Goal: Task Accomplishment & Management: Use online tool/utility

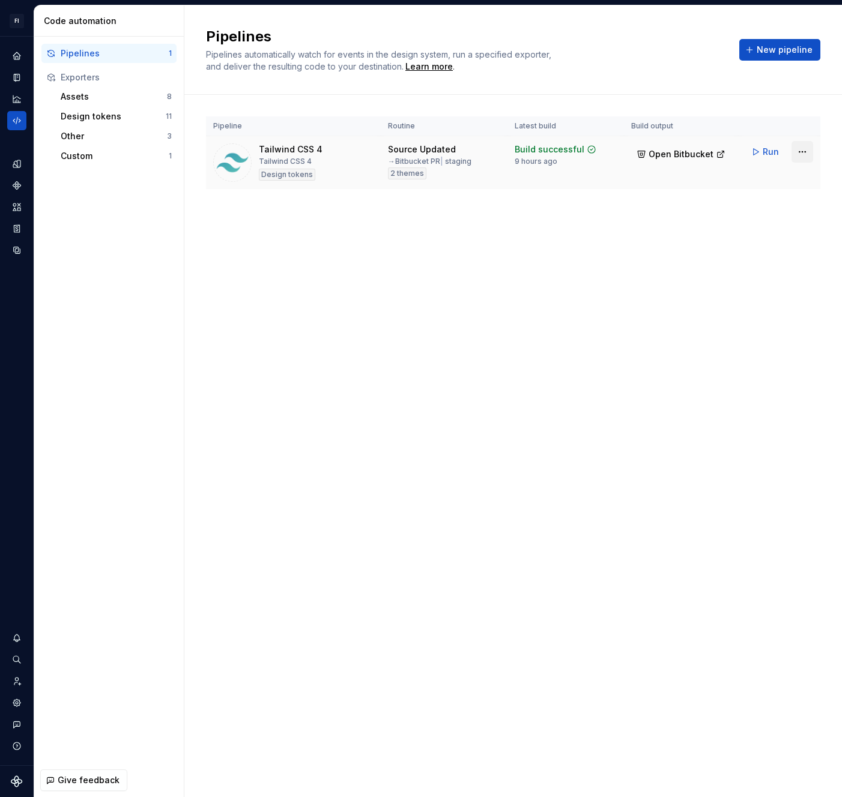
click at [797, 153] on html "FI [PERSON_NAME] SA Design system data Code automation Pipelines 1 Exporters As…" at bounding box center [421, 398] width 842 height 797
click at [784, 173] on div "Edit pipeline" at bounding box center [786, 178] width 103 height 12
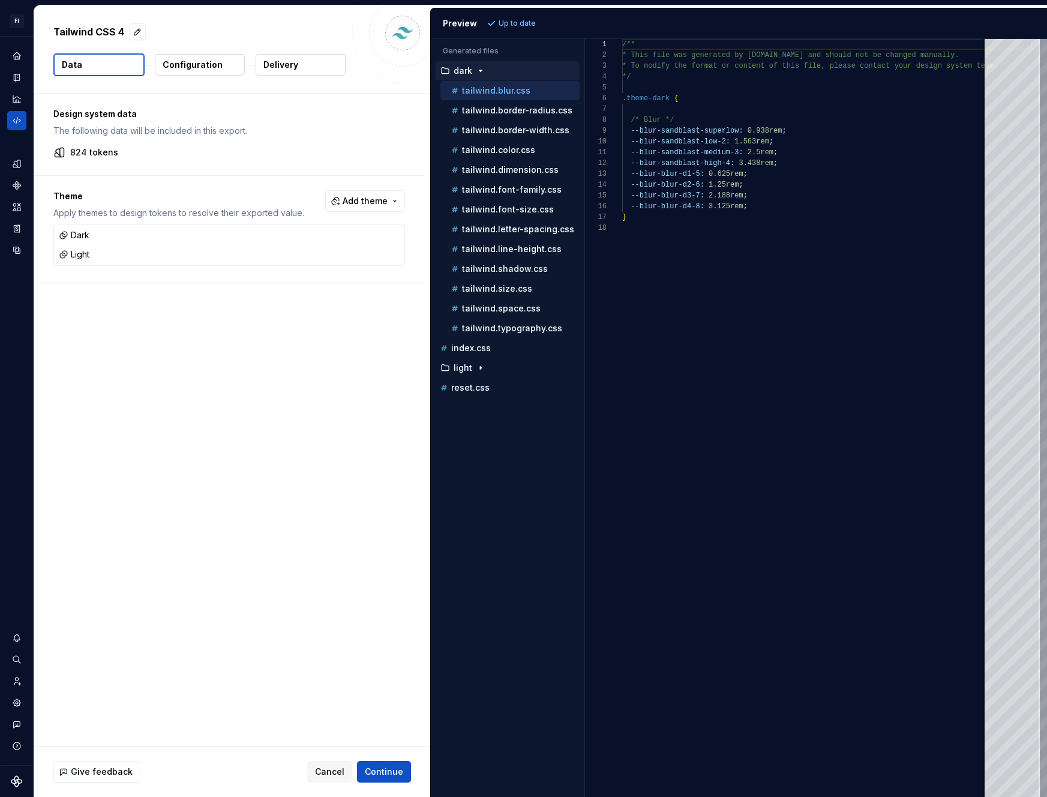
click at [211, 70] on p "Configuration" at bounding box center [193, 65] width 60 height 12
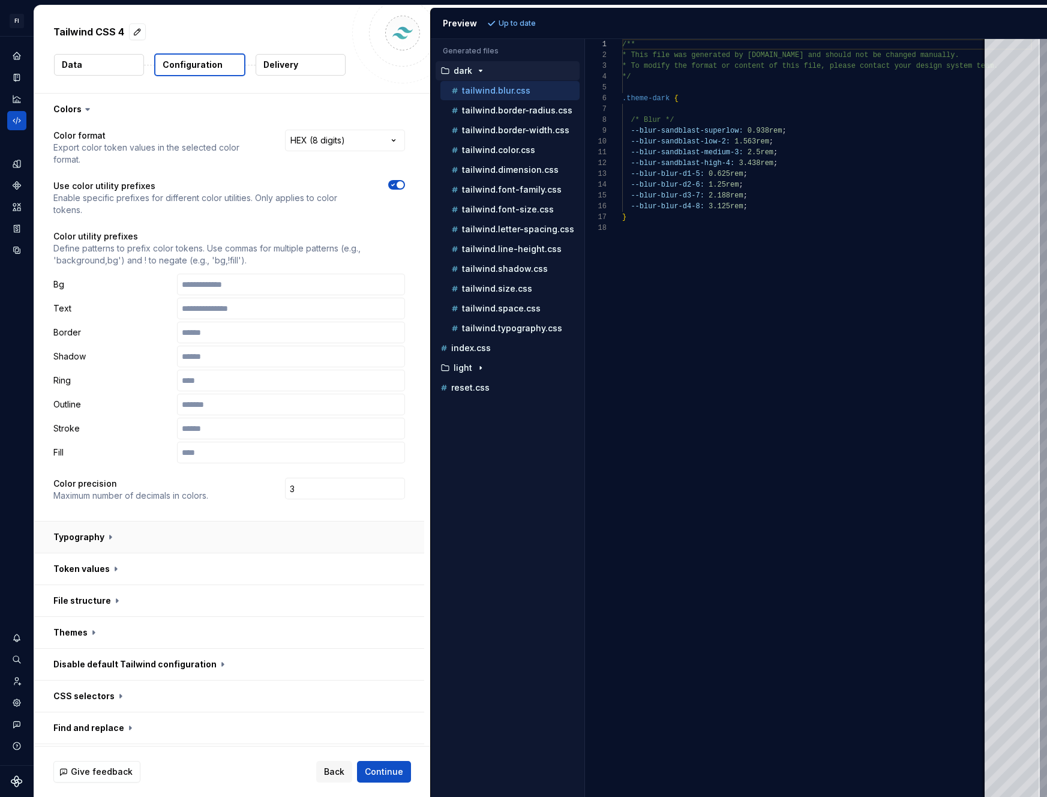
scroll to position [62, 0]
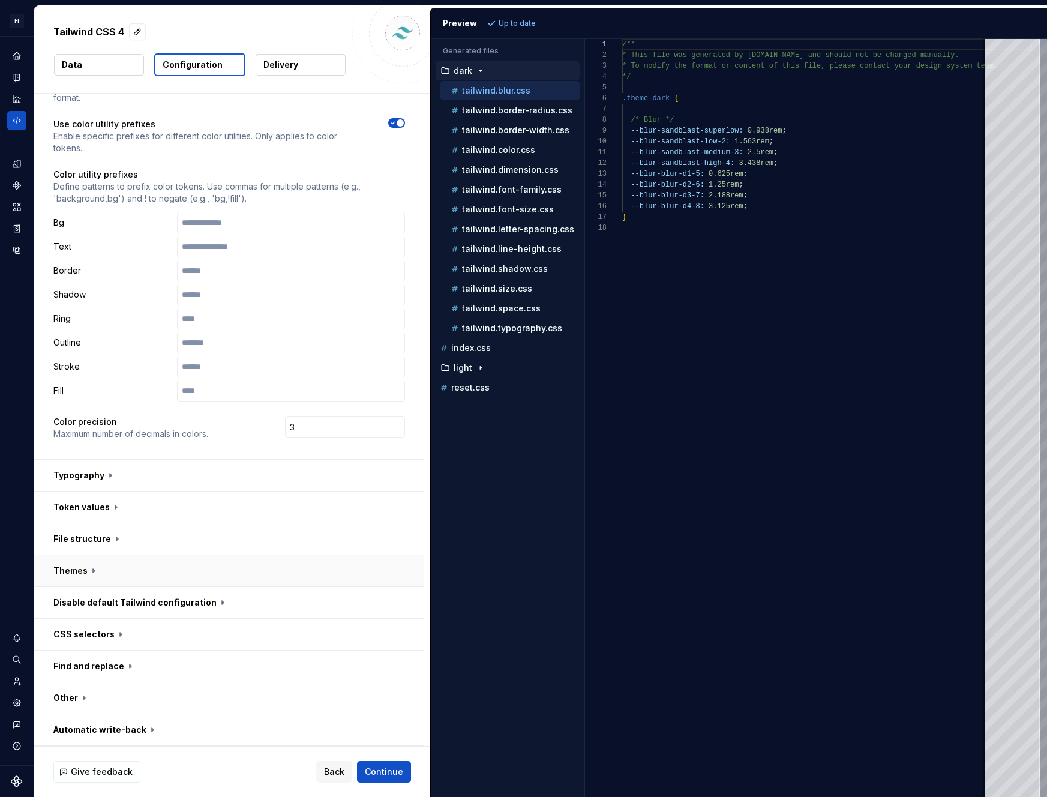
click at [119, 574] on button "button" at bounding box center [229, 570] width 390 height 31
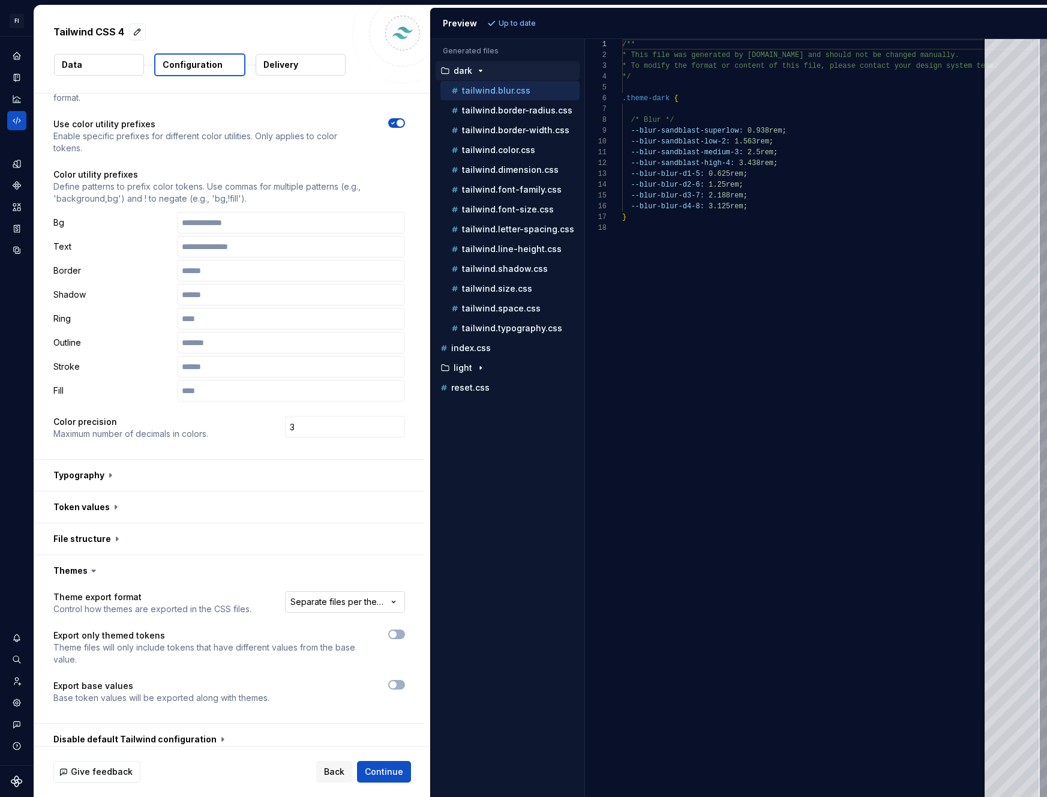
scroll to position [118, 0]
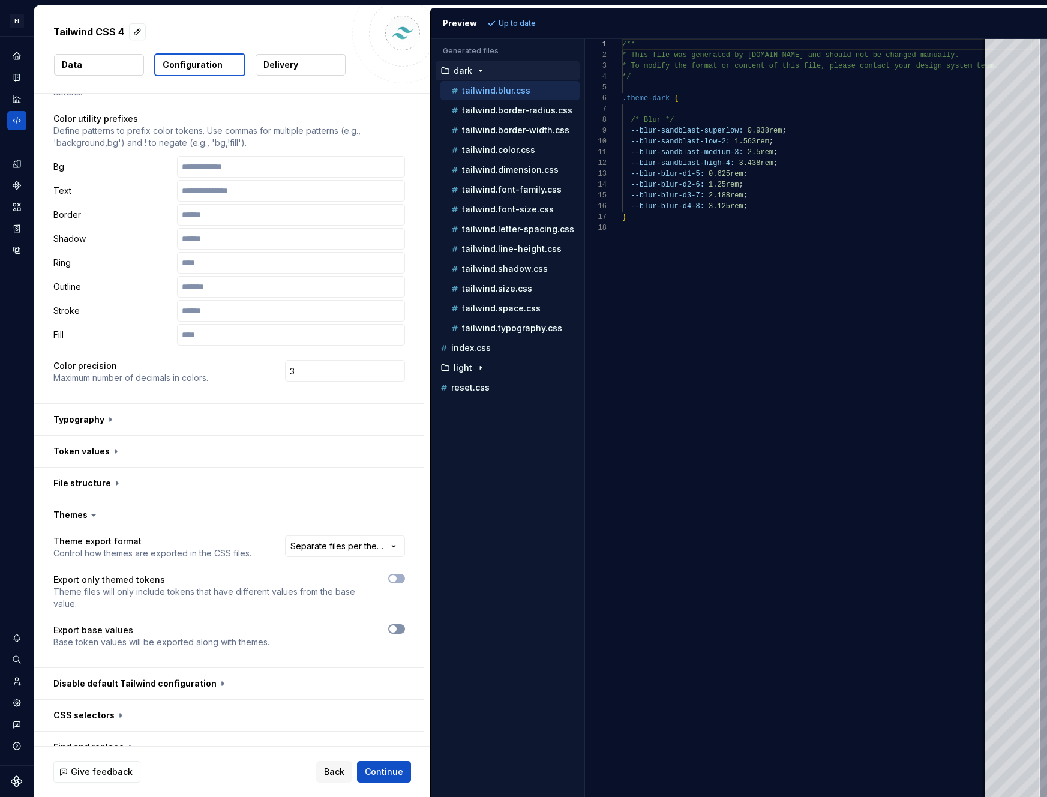
click at [398, 630] on button "button" at bounding box center [396, 629] width 17 height 10
click at [549, 27] on span "Refresh preview" at bounding box center [529, 24] width 60 height 10
click at [470, 350] on p "index.css" at bounding box center [471, 348] width 40 height 10
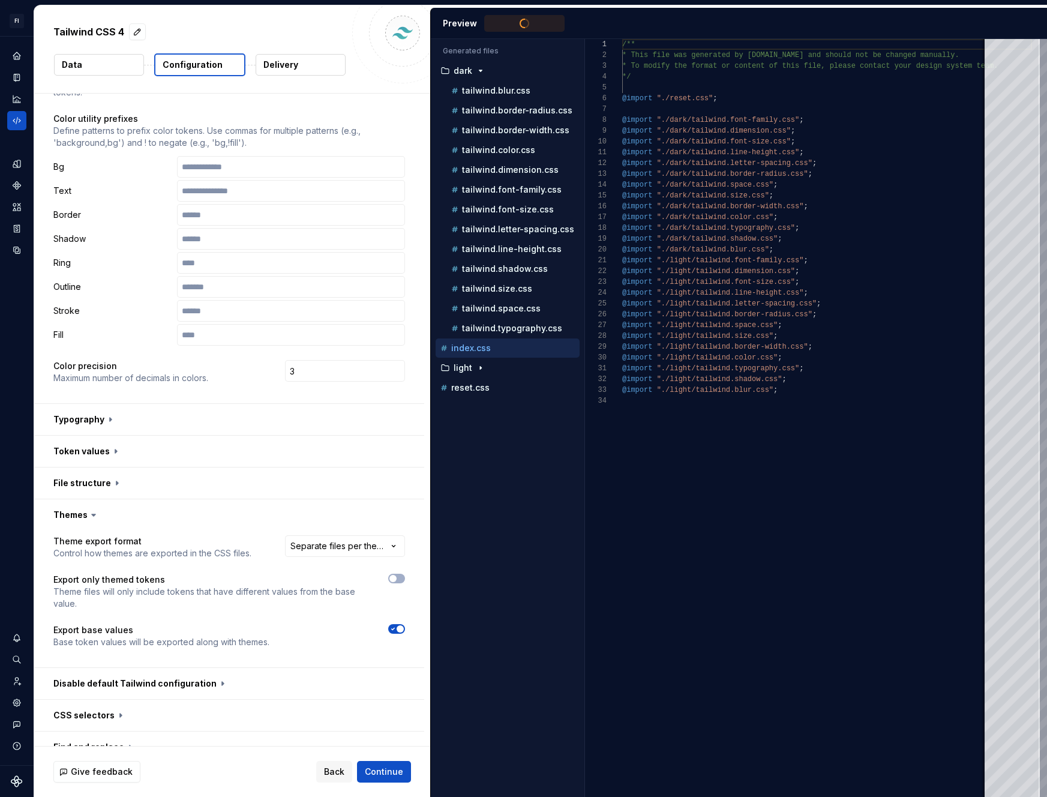
scroll to position [108, 0]
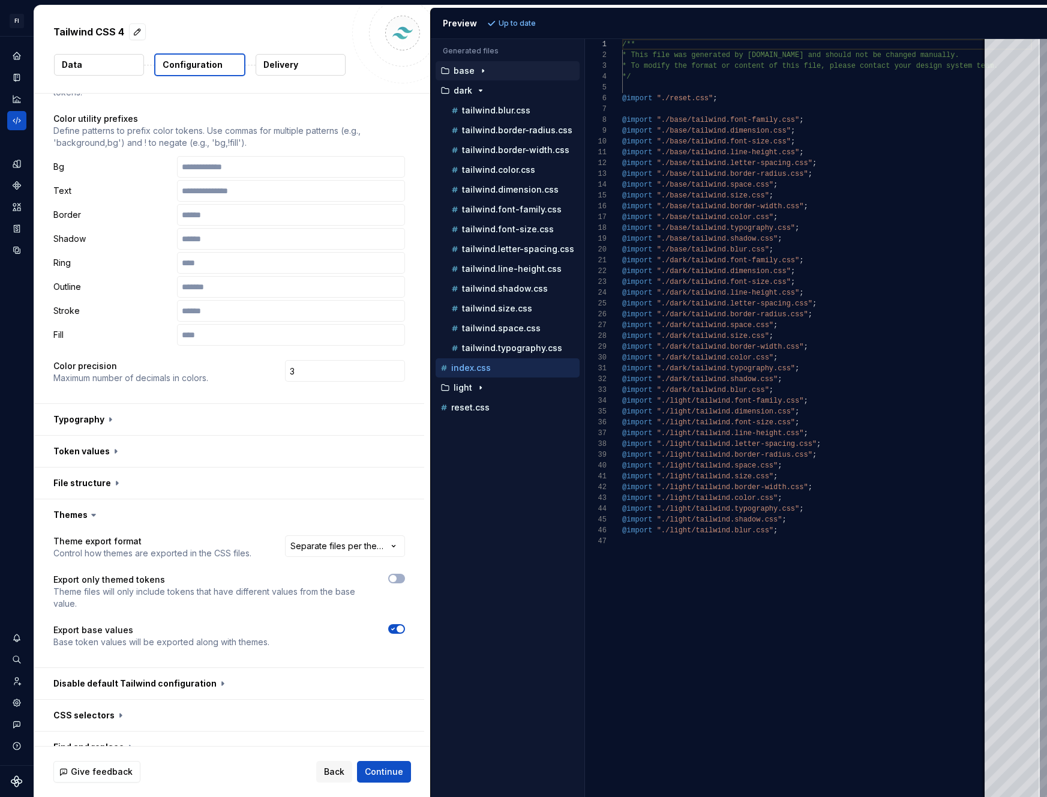
click at [463, 70] on p "base" at bounding box center [464, 71] width 21 height 10
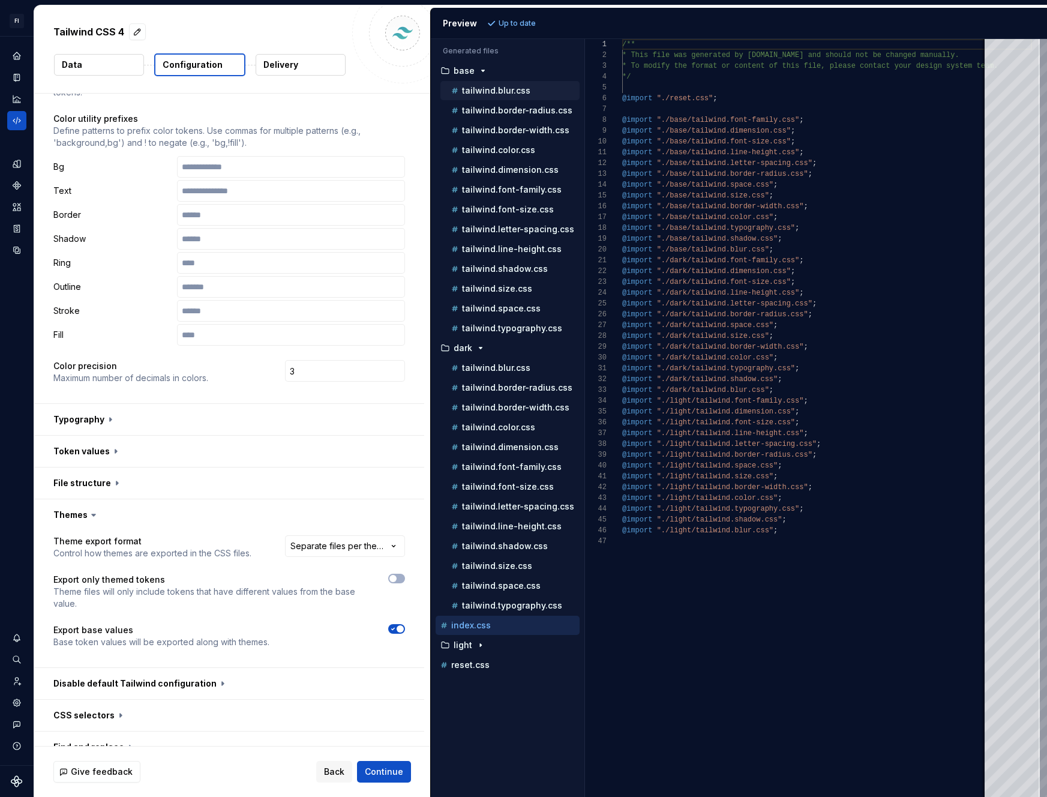
click at [490, 94] on p "tailwind.blur.css" at bounding box center [496, 91] width 68 height 10
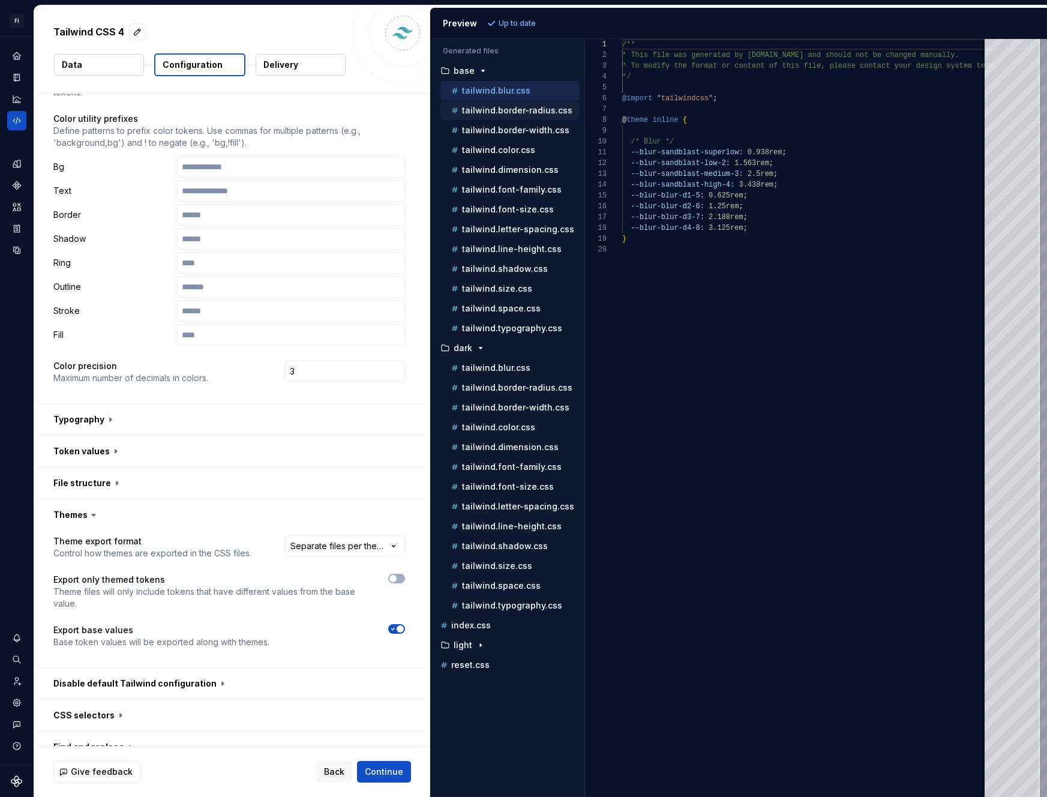
click at [493, 106] on p "tailwind.border-radius.css" at bounding box center [517, 111] width 110 height 10
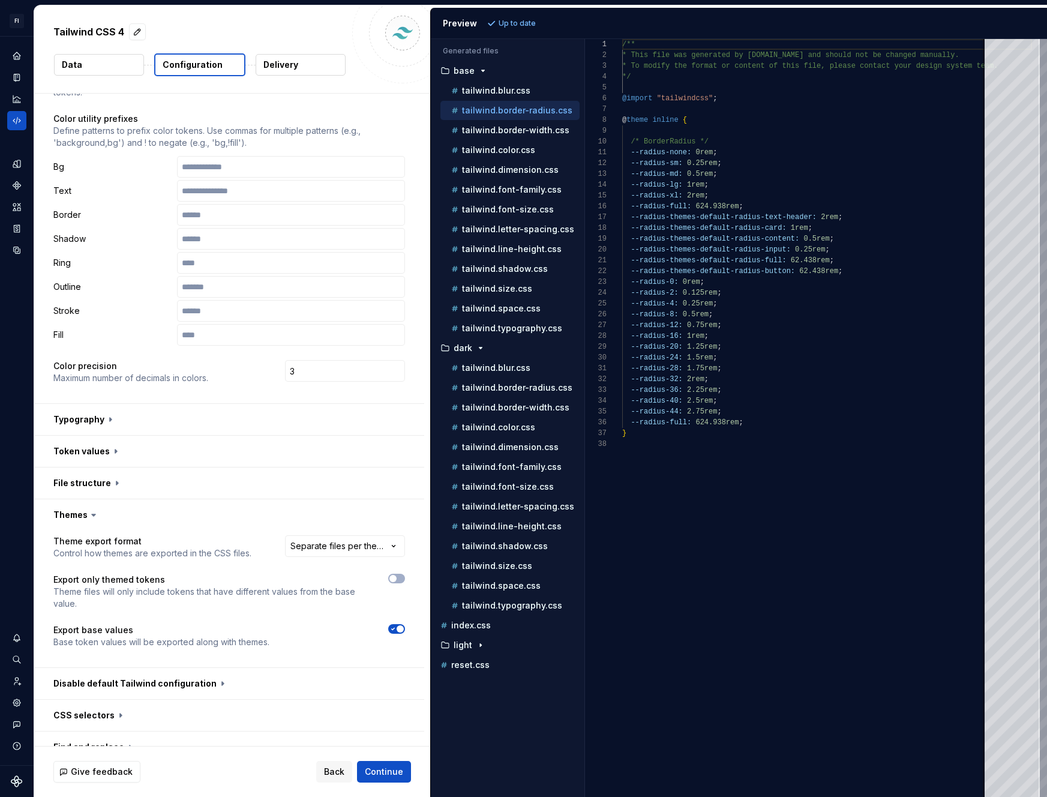
click at [494, 118] on div "tailwind.border-radius.css" at bounding box center [510, 110] width 139 height 19
click at [495, 129] on p "tailwind.border-width.css" at bounding box center [515, 130] width 107 height 10
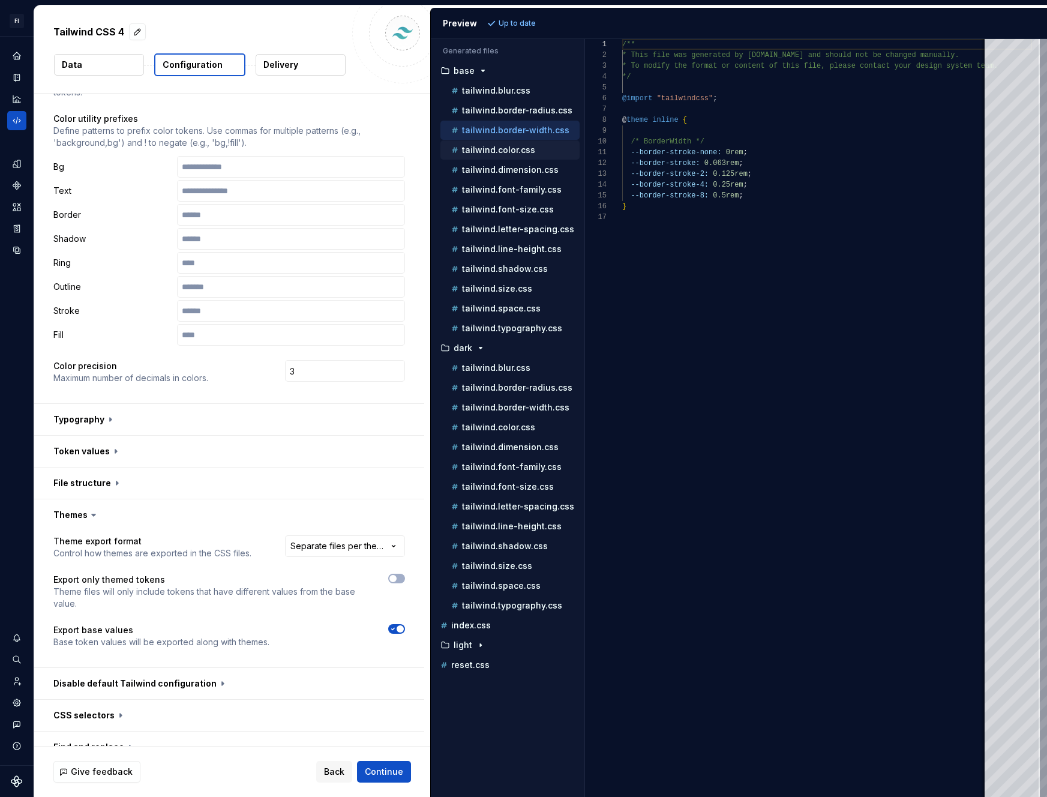
click at [496, 149] on p "tailwind.color.css" at bounding box center [498, 150] width 73 height 10
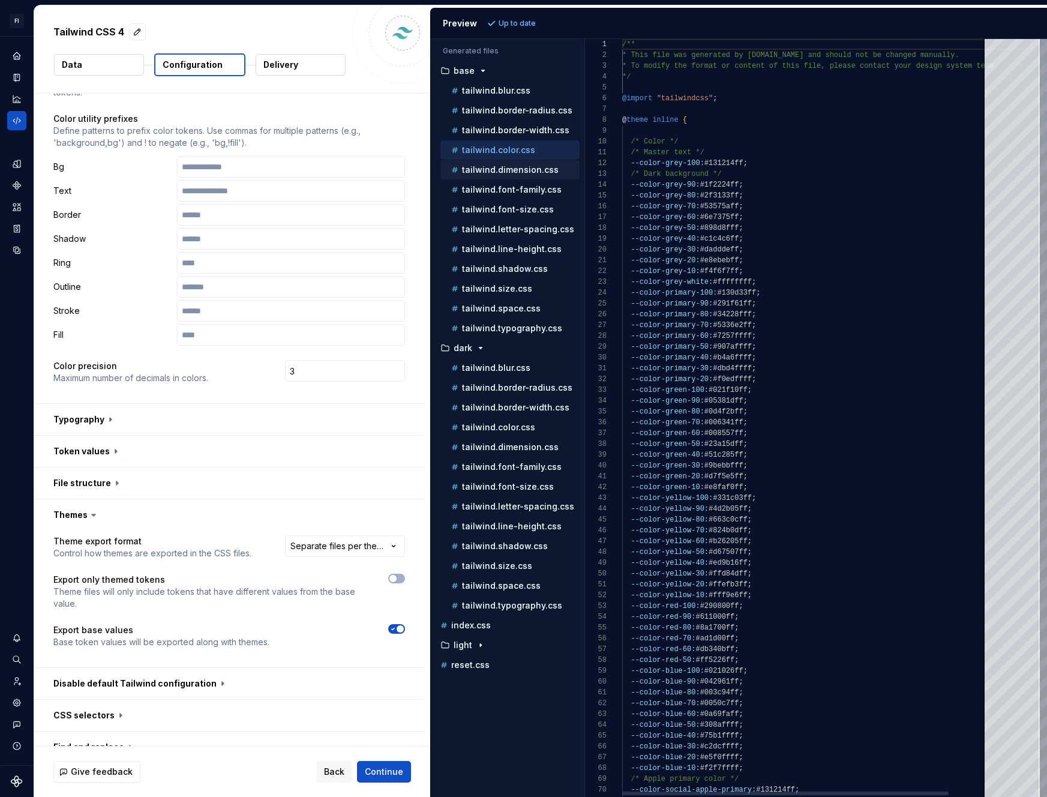
click at [497, 170] on p "tailwind.dimension.css" at bounding box center [510, 170] width 97 height 10
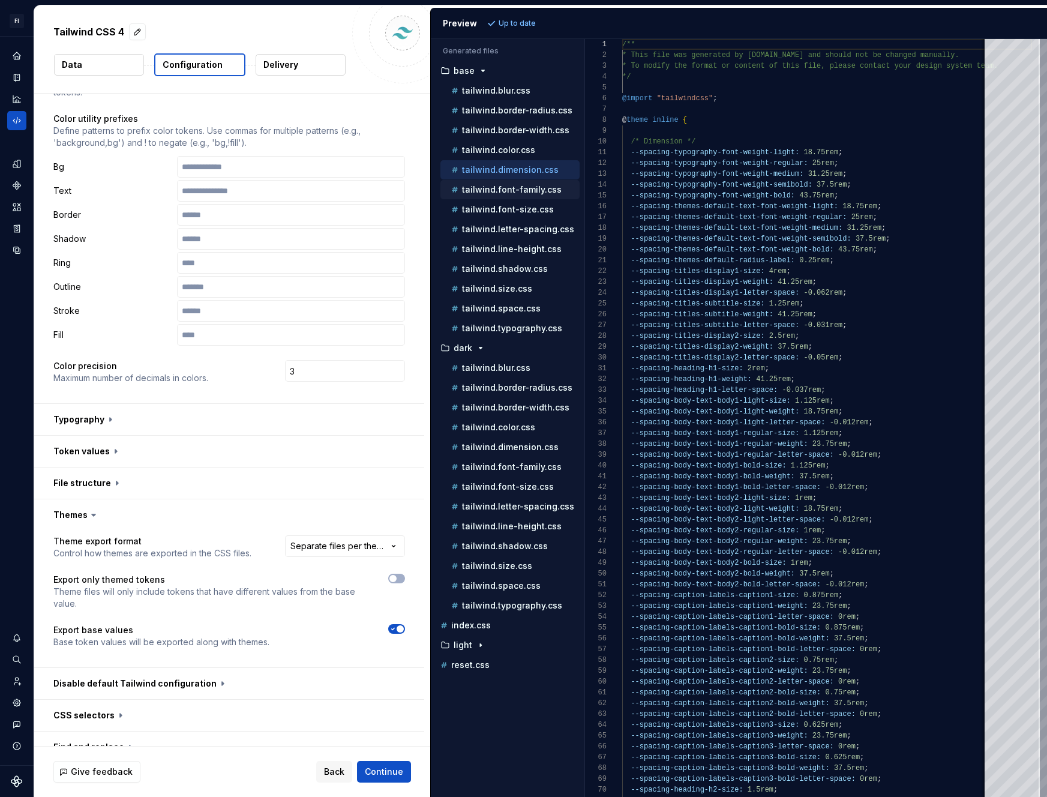
click at [499, 181] on div "tailwind.font-family.css" at bounding box center [510, 189] width 139 height 19
click at [499, 185] on p "tailwind.font-family.css" at bounding box center [512, 190] width 100 height 10
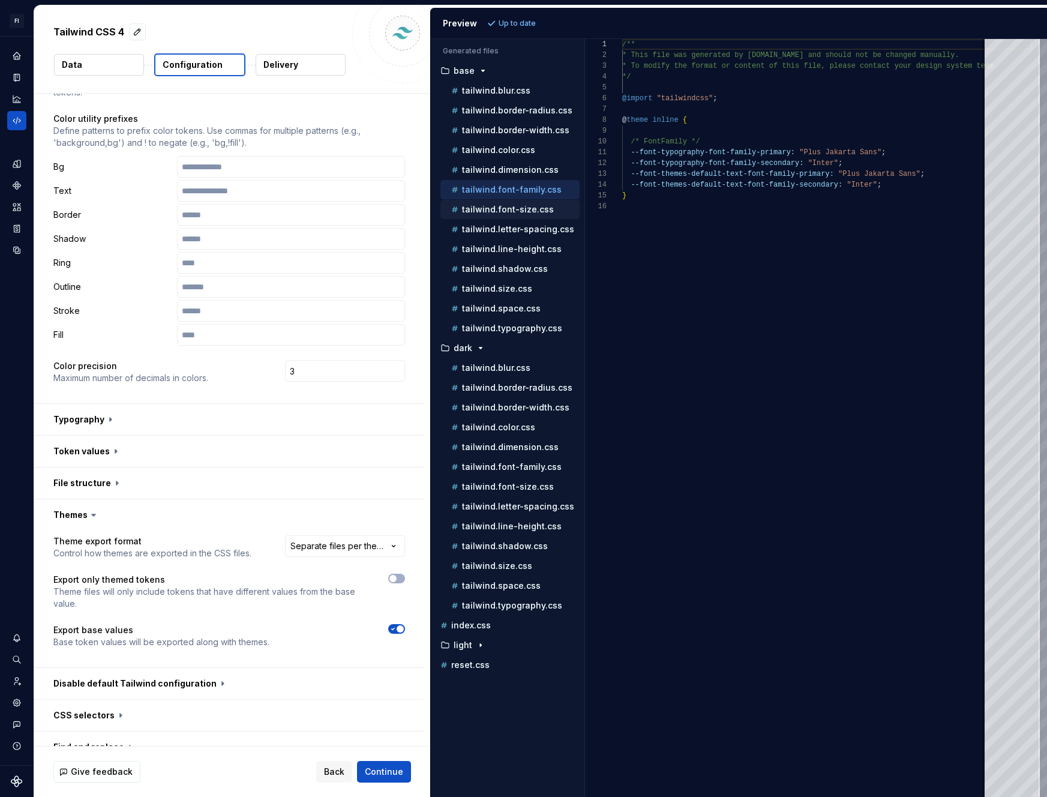
click at [501, 206] on p "tailwind.font-size.css" at bounding box center [508, 210] width 92 height 10
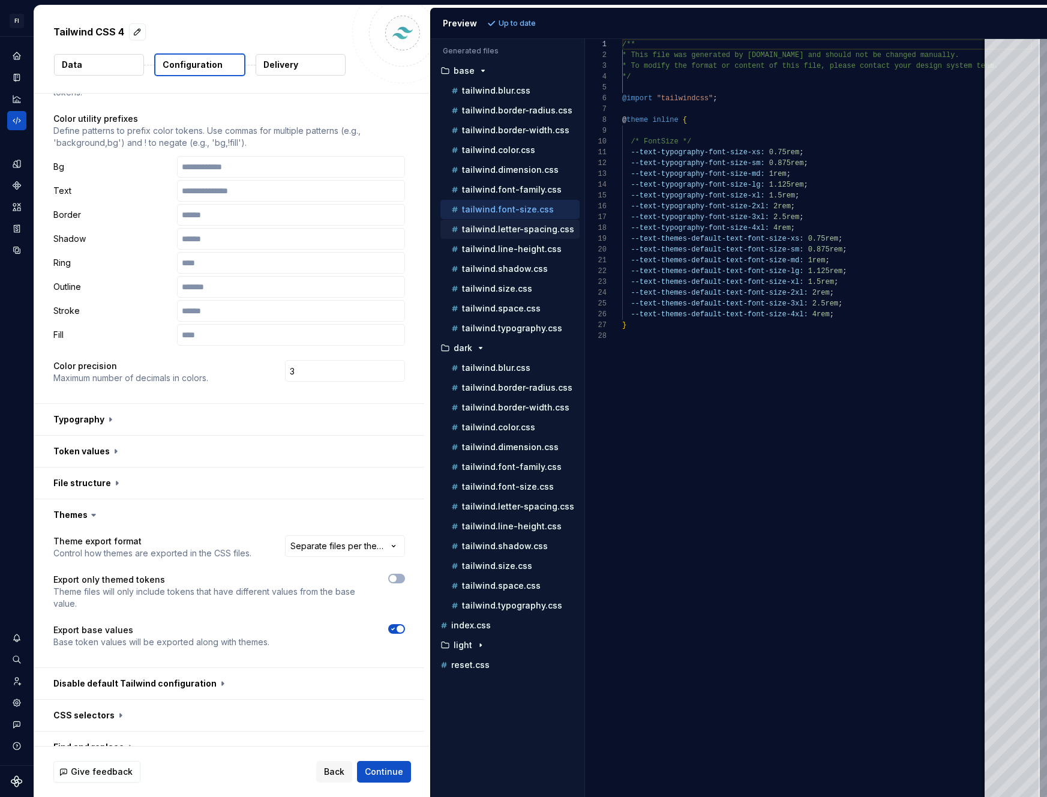
click at [499, 221] on div "tailwind.letter-spacing.css" at bounding box center [510, 229] width 139 height 19
click at [499, 236] on div "tailwind.letter-spacing.css" at bounding box center [510, 229] width 139 height 19
click at [500, 233] on p "tailwind.letter-spacing.css" at bounding box center [518, 229] width 112 height 10
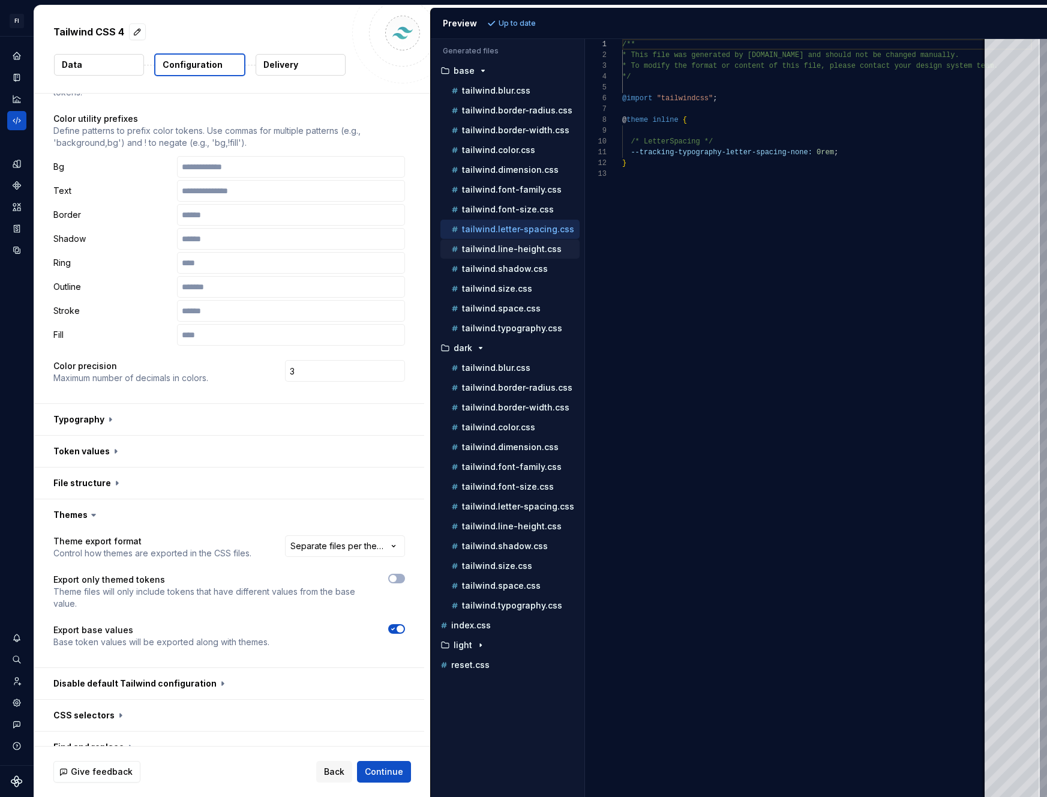
click at [501, 248] on p "tailwind.line-height.css" at bounding box center [512, 249] width 100 height 10
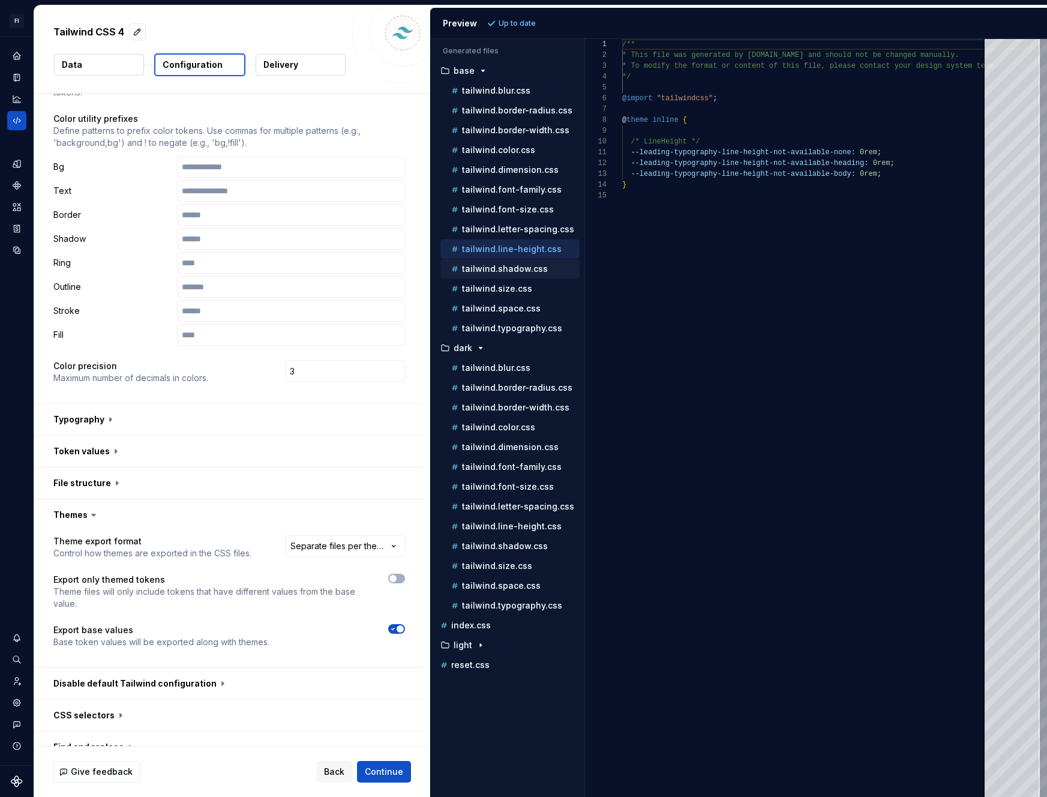
click at [501, 265] on p "tailwind.shadow.css" at bounding box center [505, 269] width 86 height 10
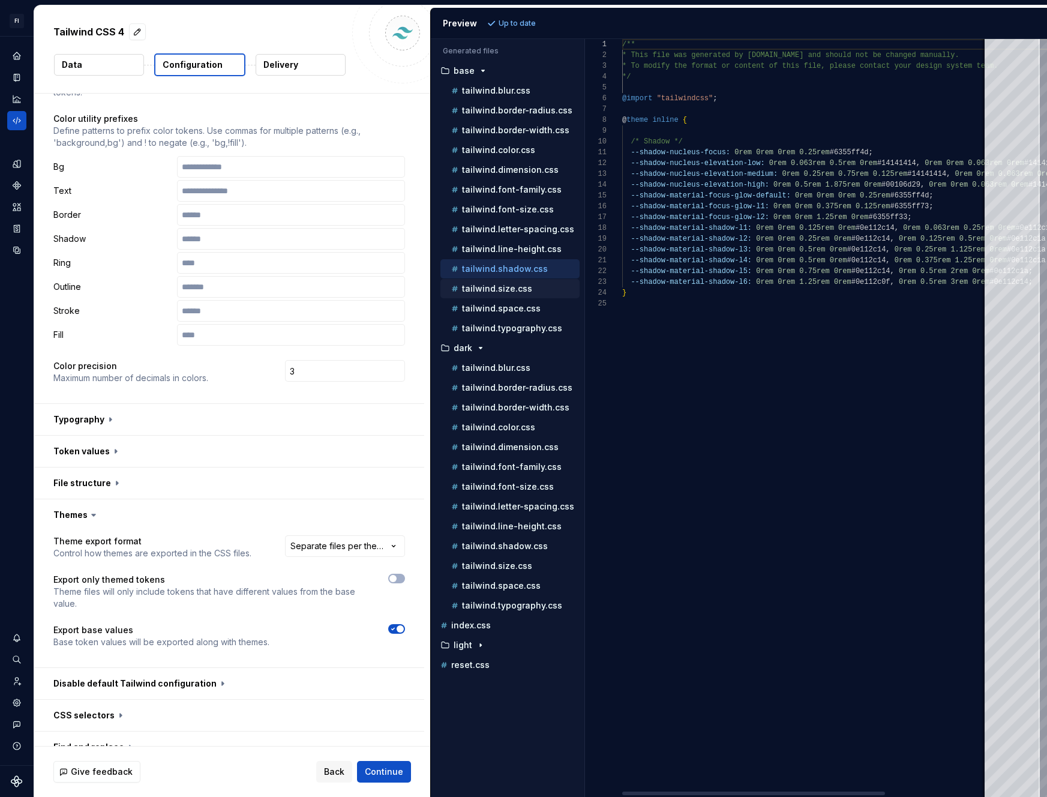
click at [501, 288] on p "tailwind.size.css" at bounding box center [497, 289] width 70 height 10
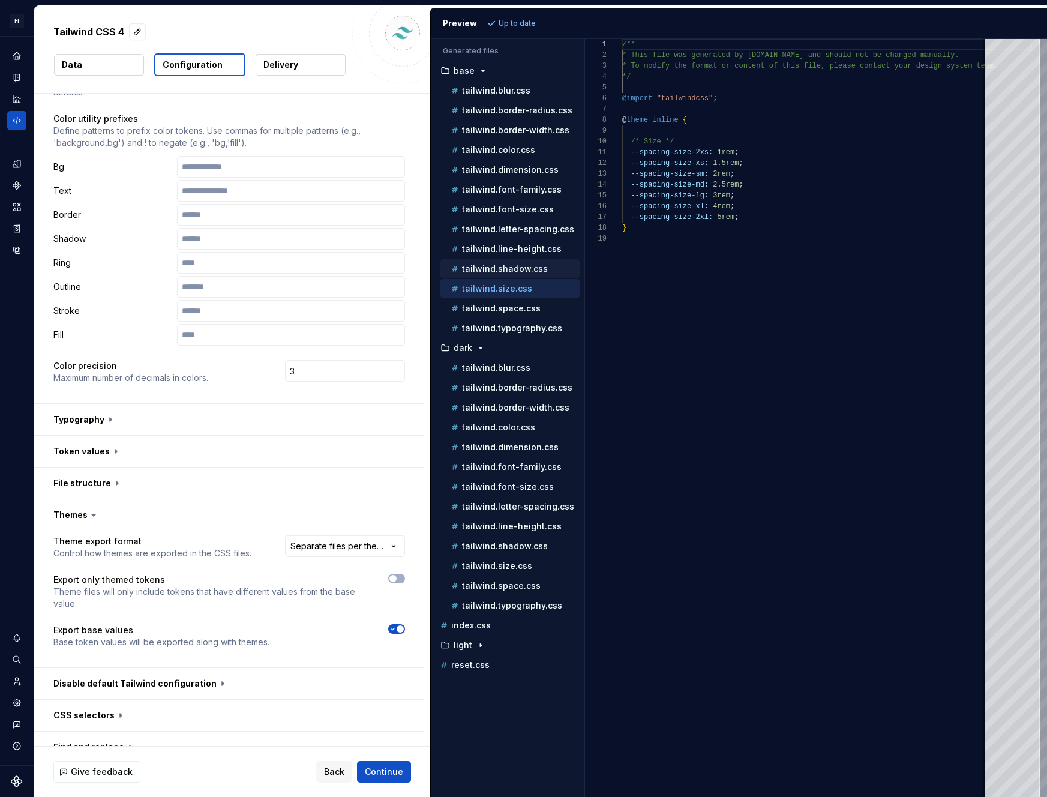
click at [515, 269] on p "tailwind.shadow.css" at bounding box center [505, 269] width 86 height 10
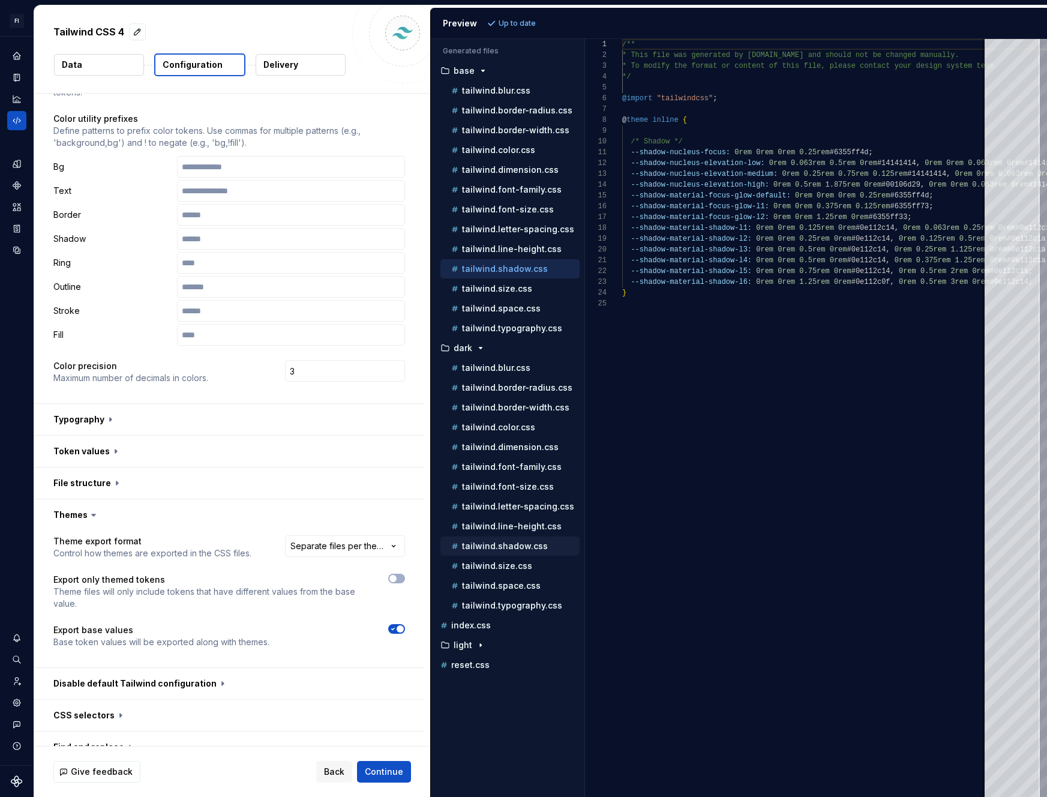
click at [522, 549] on p "tailwind.shadow.css" at bounding box center [505, 546] width 86 height 10
type textarea "**********"
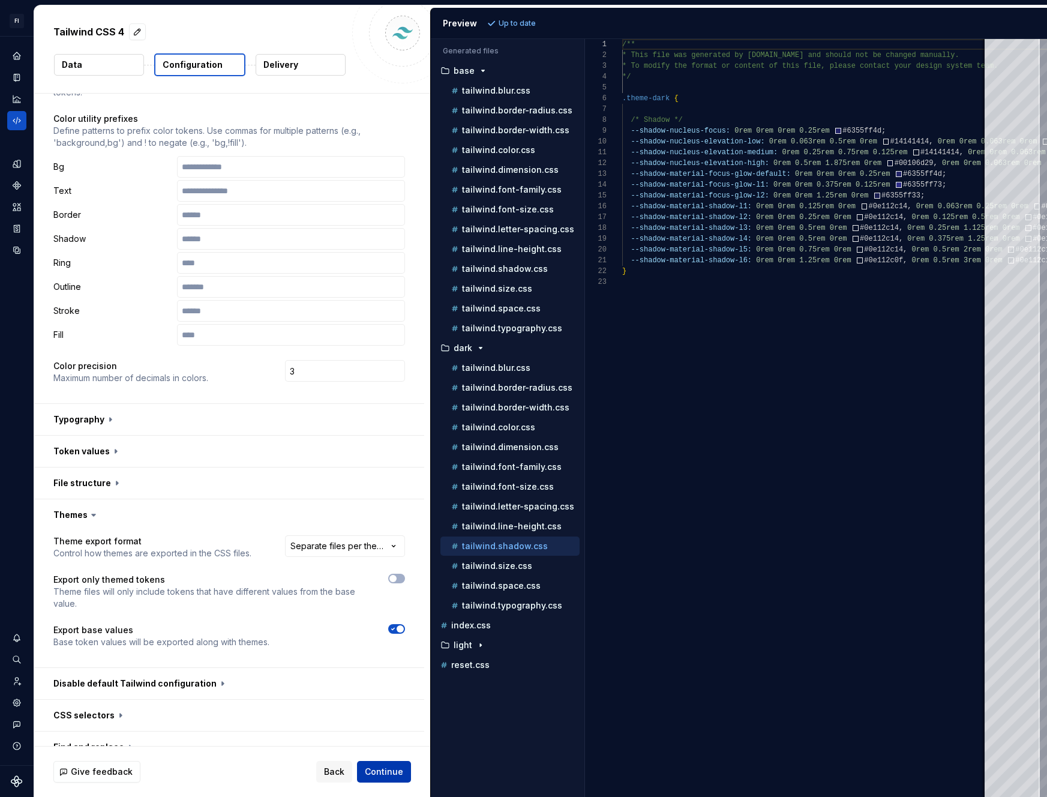
click at [376, 766] on span "Continue" at bounding box center [384, 772] width 38 height 12
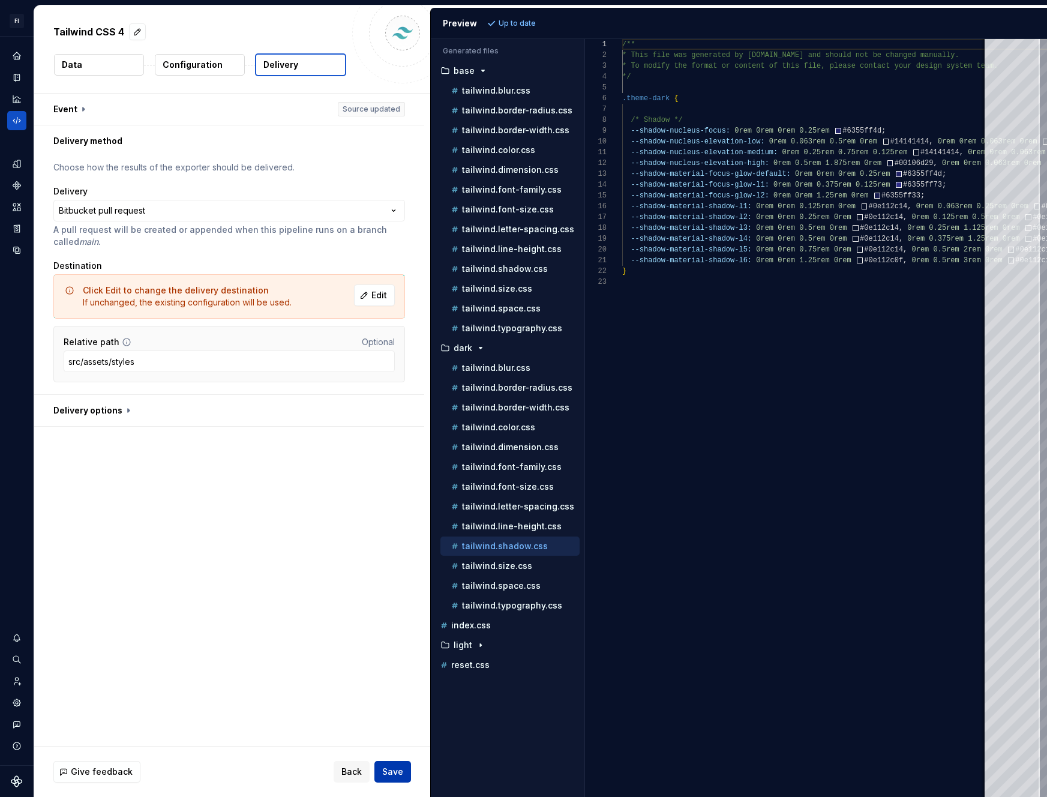
click at [400, 772] on span "Save" at bounding box center [392, 772] width 21 height 12
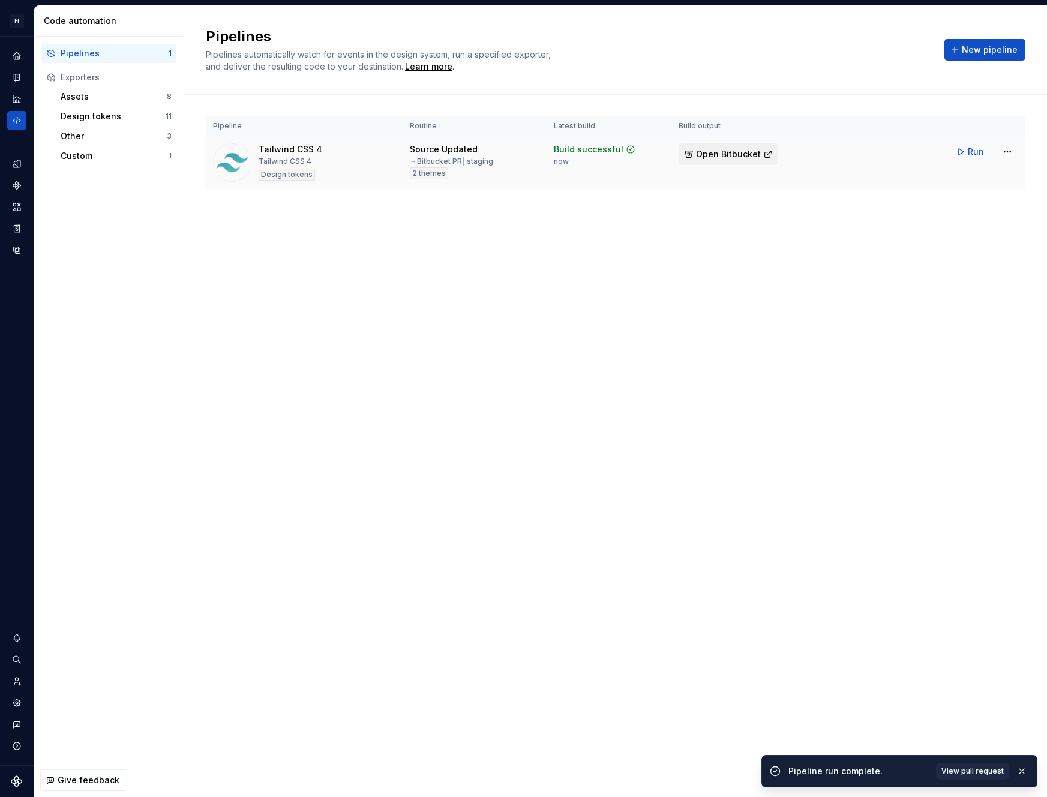
click at [721, 161] on button "Open Bitbucket" at bounding box center [729, 154] width 100 height 22
